Goal: Transaction & Acquisition: Download file/media

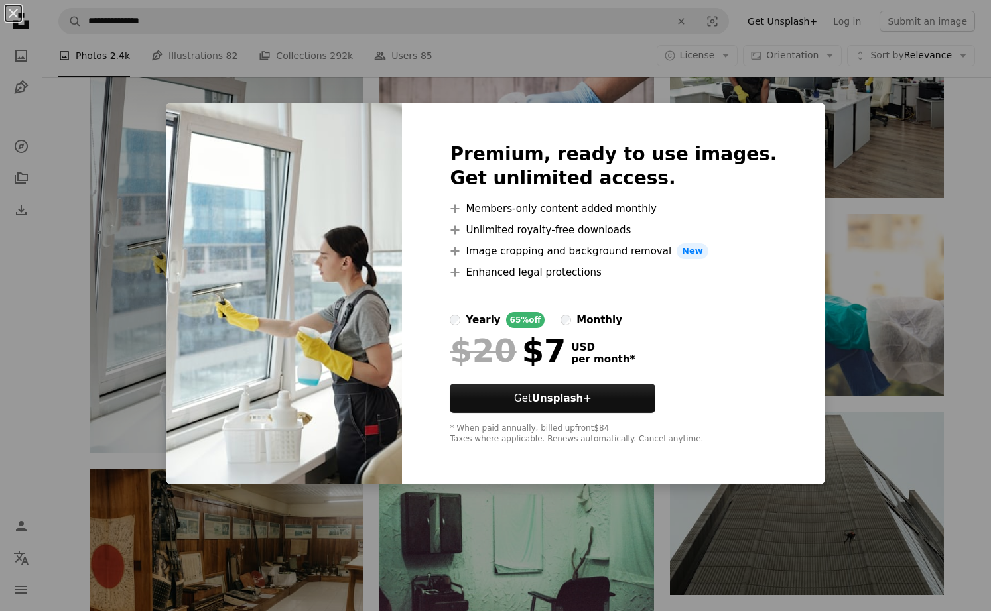
click at [817, 177] on div "An X shape Premium, ready to use images. Get unlimited access. A plus sign Memb…" at bounding box center [495, 305] width 991 height 611
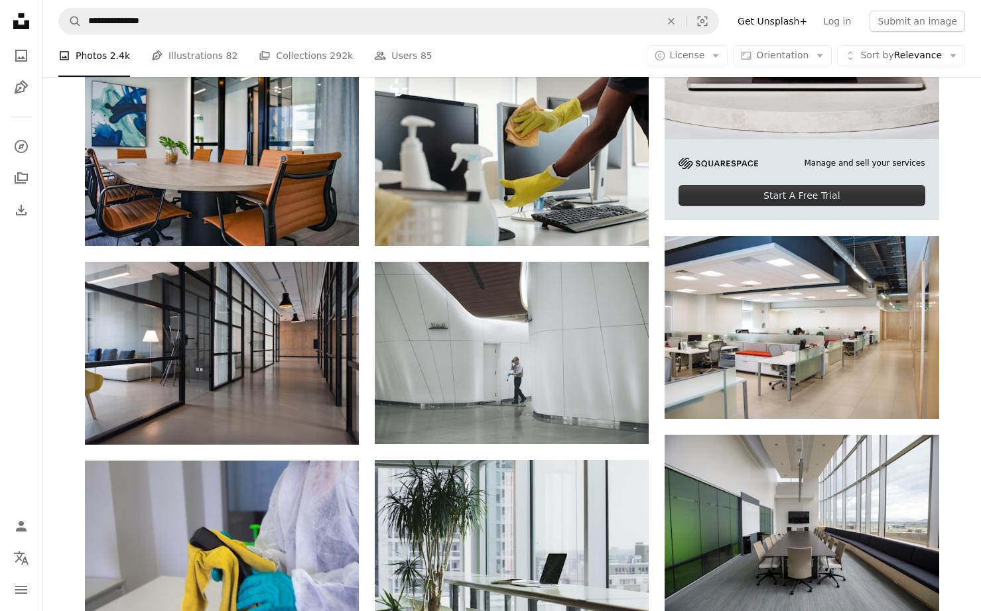
scroll to position [221, 0]
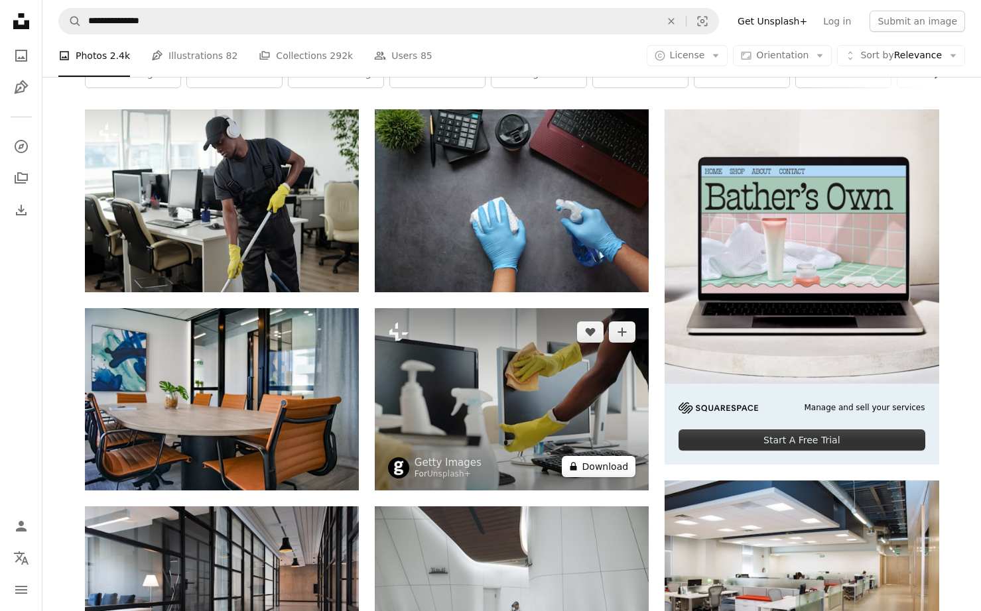
click at [595, 465] on button "A lock Download" at bounding box center [599, 466] width 74 height 21
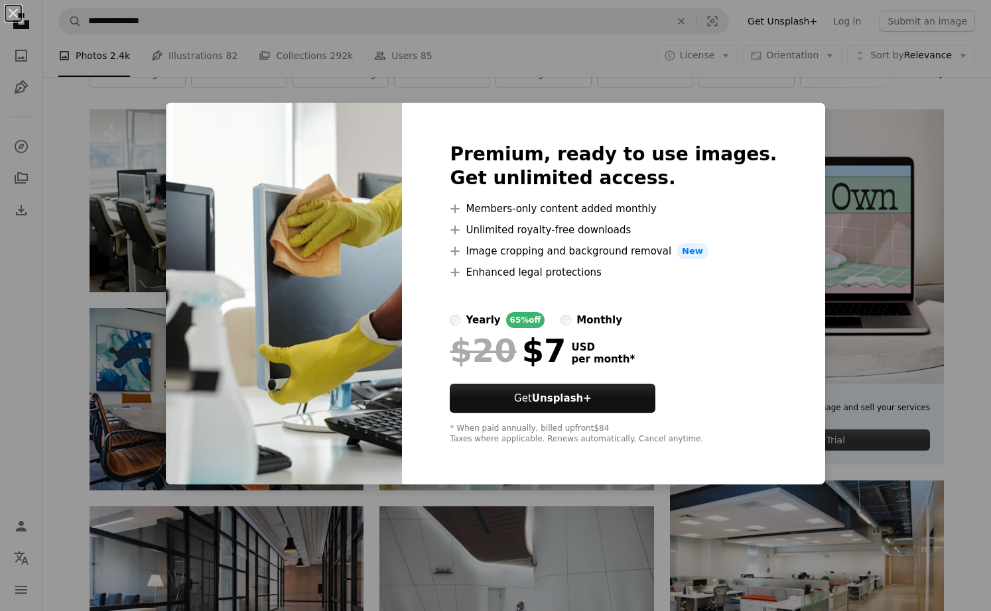
click at [544, 58] on div "An X shape Premium, ready to use images. Get unlimited access. A plus sign Memb…" at bounding box center [495, 305] width 991 height 611
